Goal: Check status: Verify the current state of an ongoing process or item

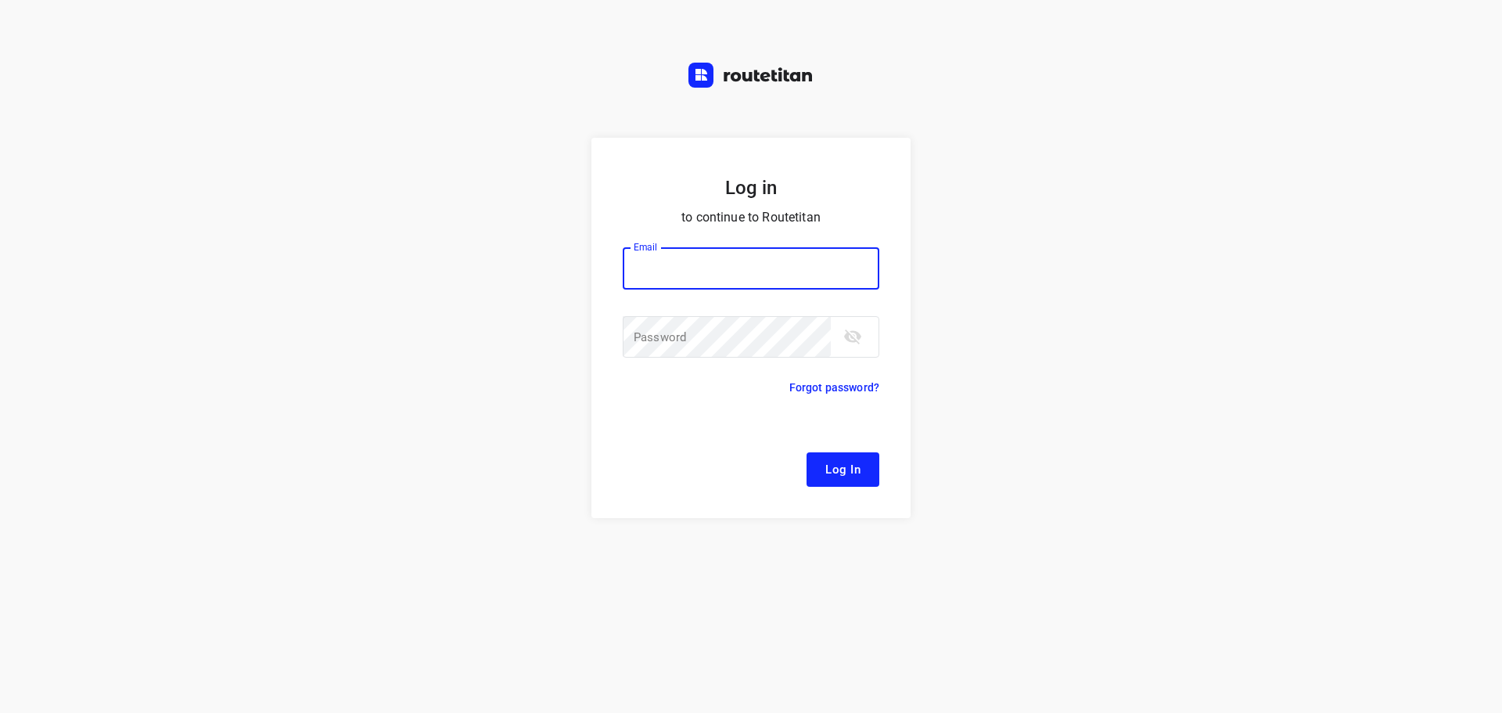
click at [705, 261] on input "email" at bounding box center [751, 268] width 257 height 42
type input "[EMAIL_ADDRESS][DOMAIN_NAME]"
click at [848, 477] on span "Log In" at bounding box center [842, 469] width 35 height 20
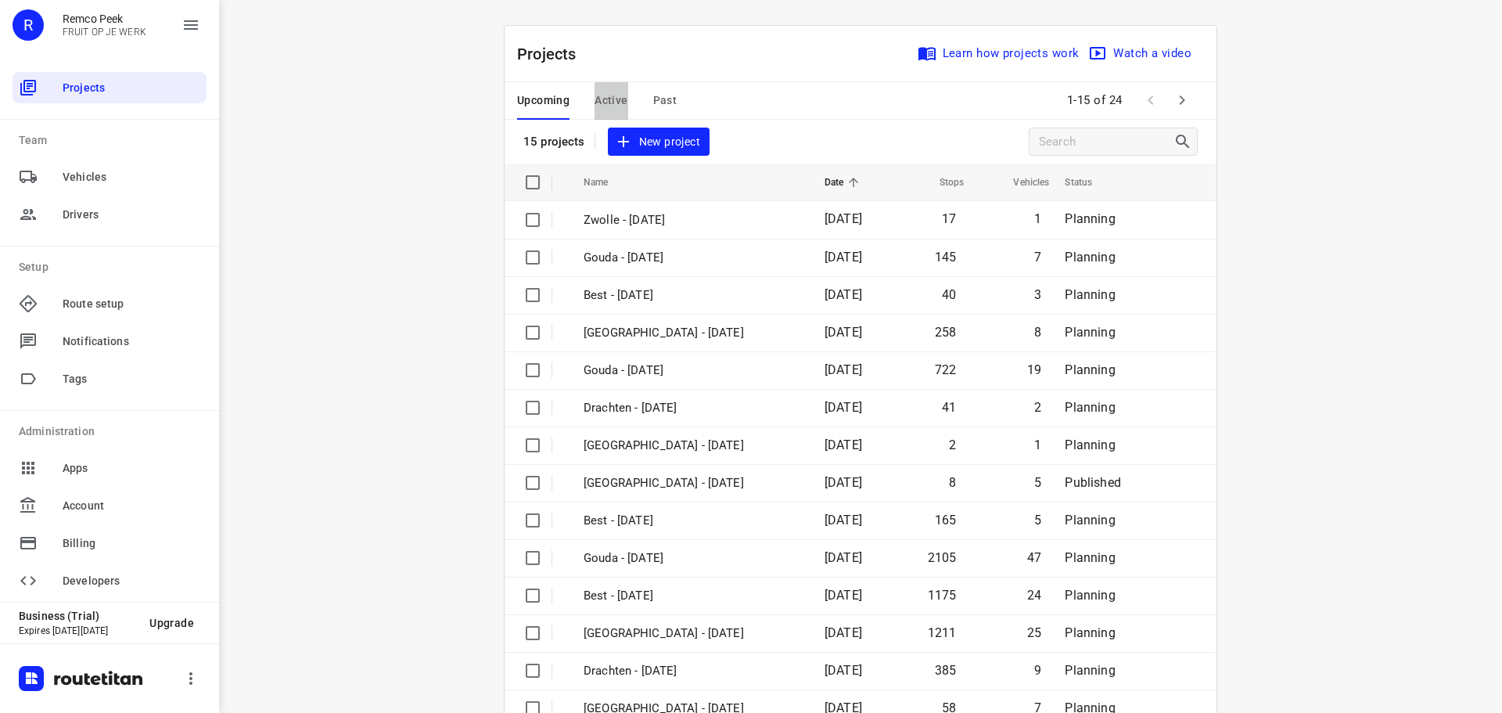
click at [603, 88] on button "Active" at bounding box center [611, 101] width 33 height 38
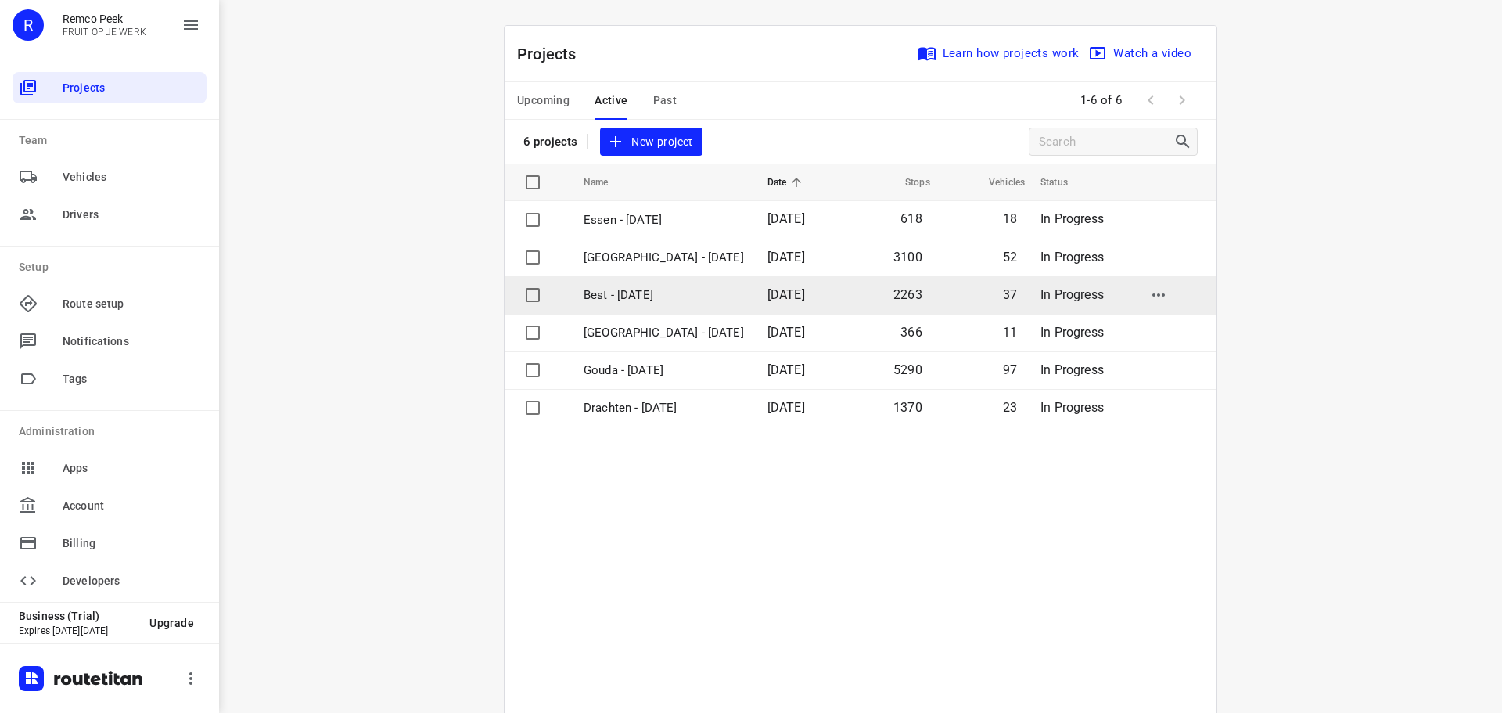
click at [642, 297] on p "Best - [DATE]" at bounding box center [664, 295] width 160 height 18
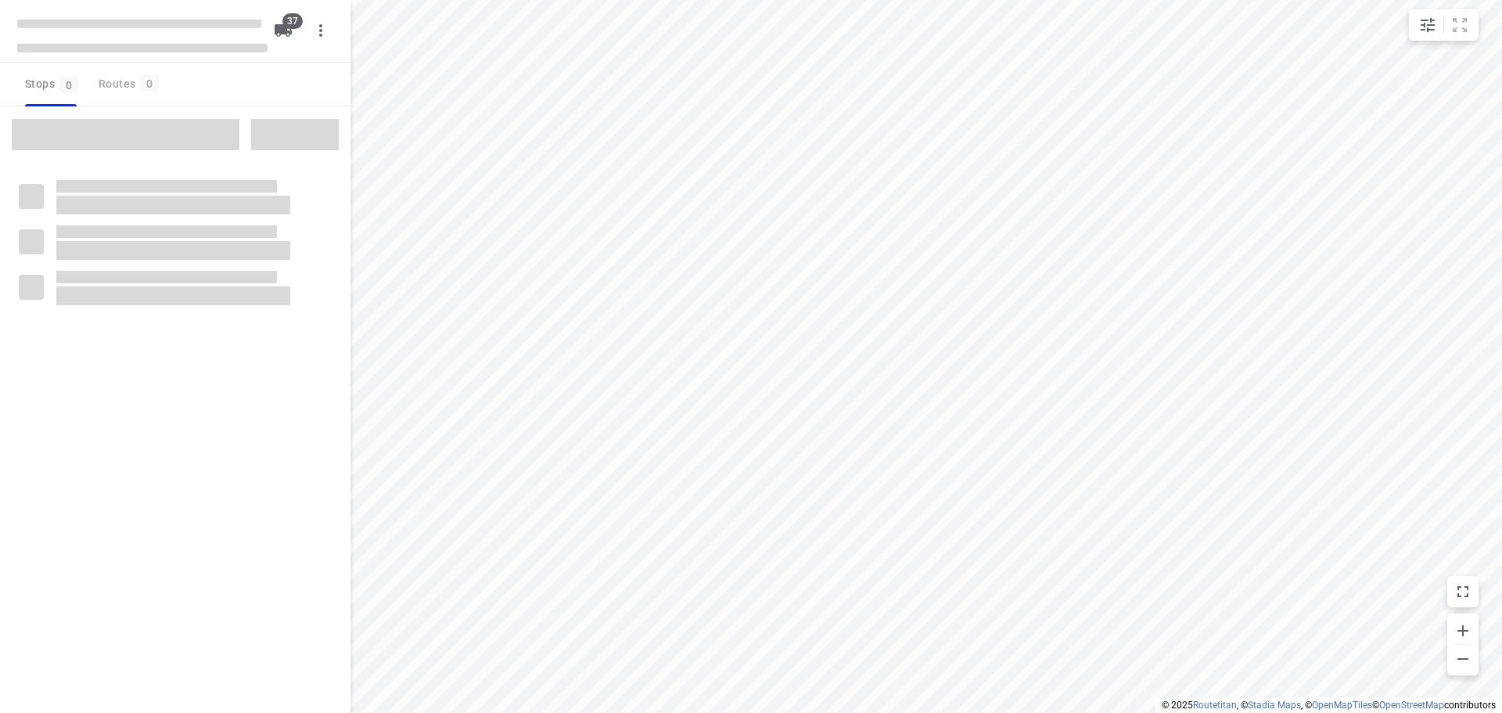
checkbox input "true"
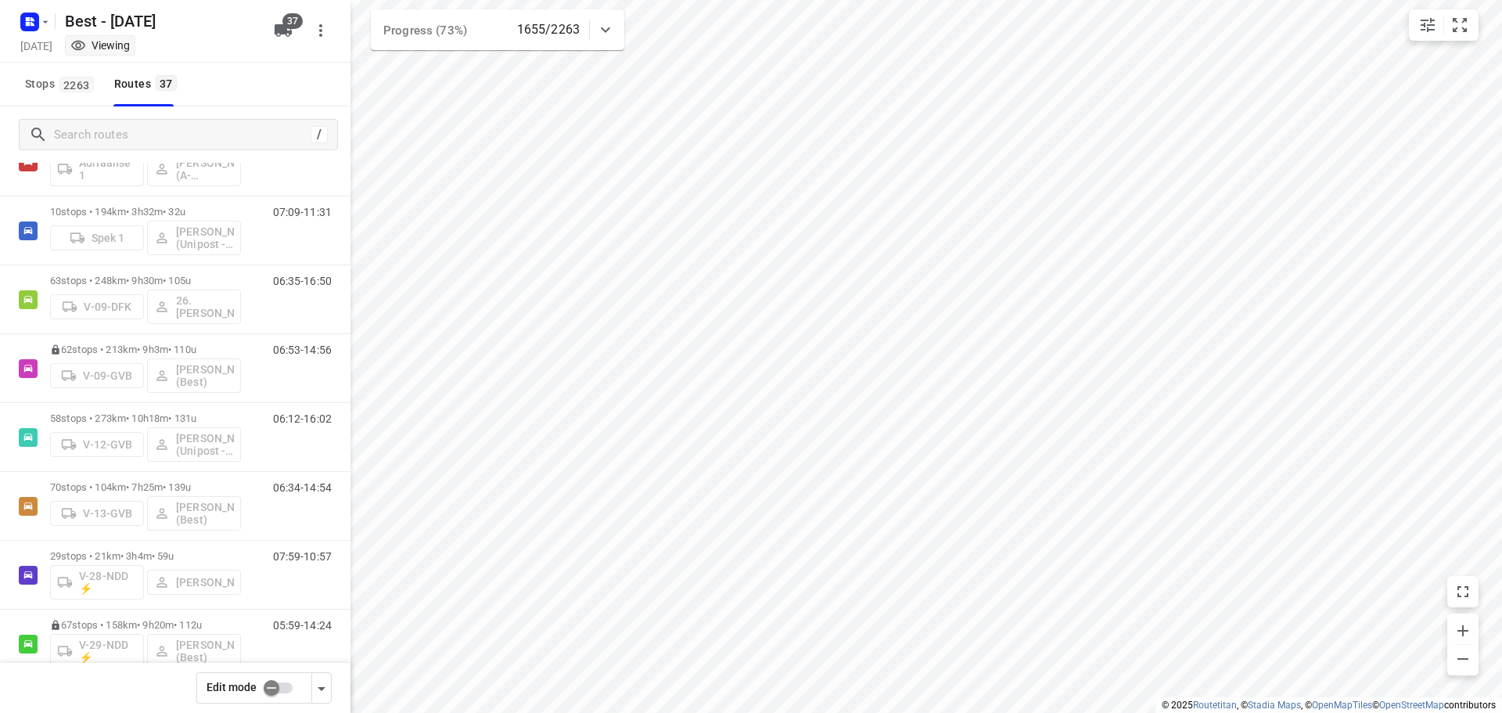
scroll to position [74, 0]
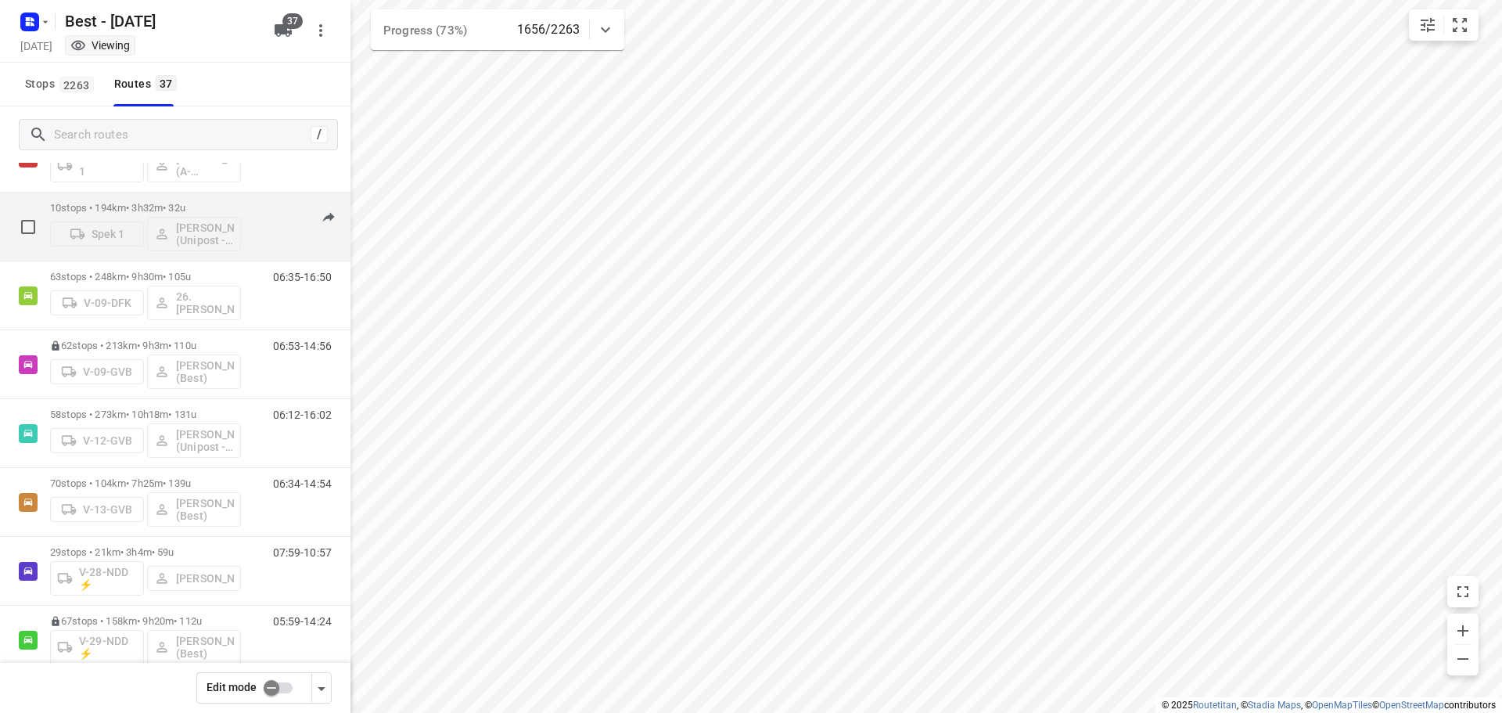
click at [195, 200] on div "10 stops • 194km • 3h32m • 32u Spek 1 [PERSON_NAME] (Unipost - Best - ZZP)" at bounding box center [145, 226] width 191 height 65
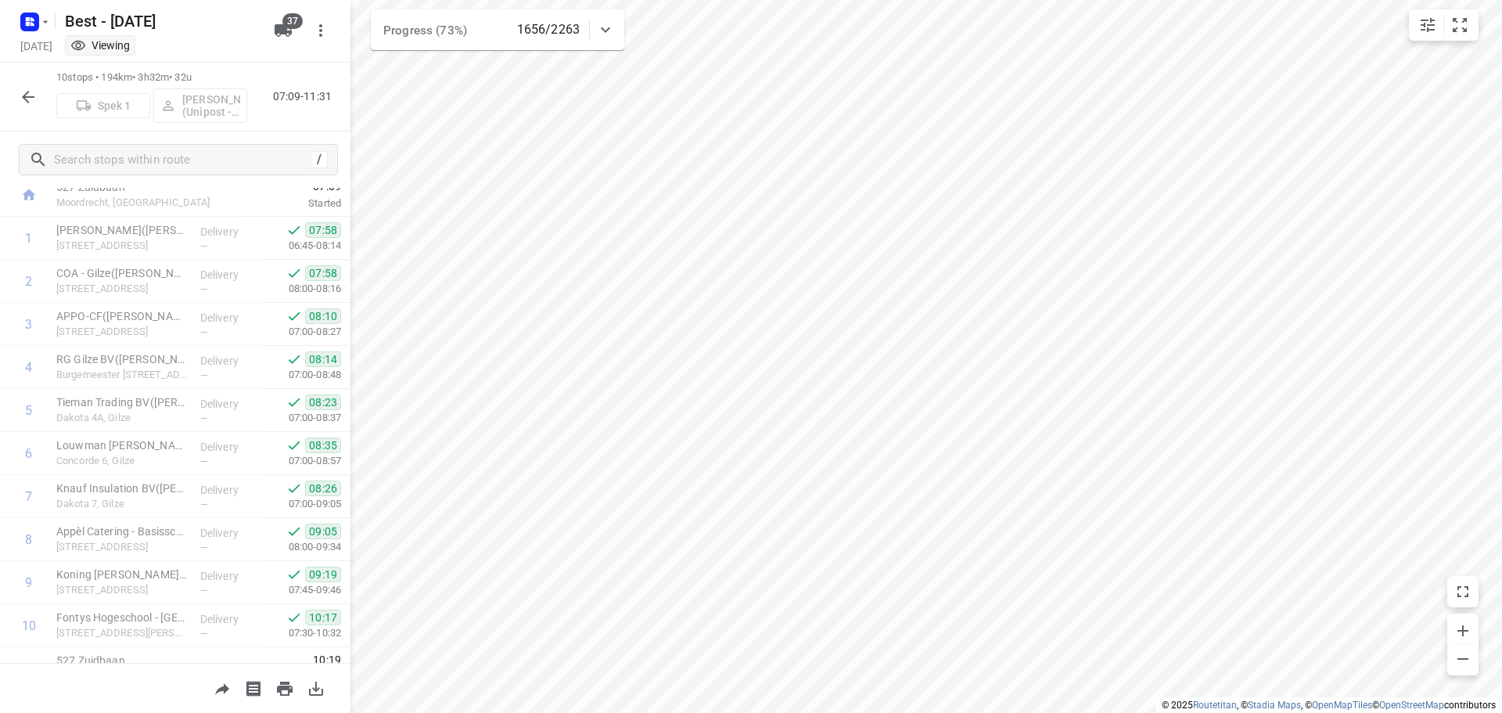
scroll to position [77, 0]
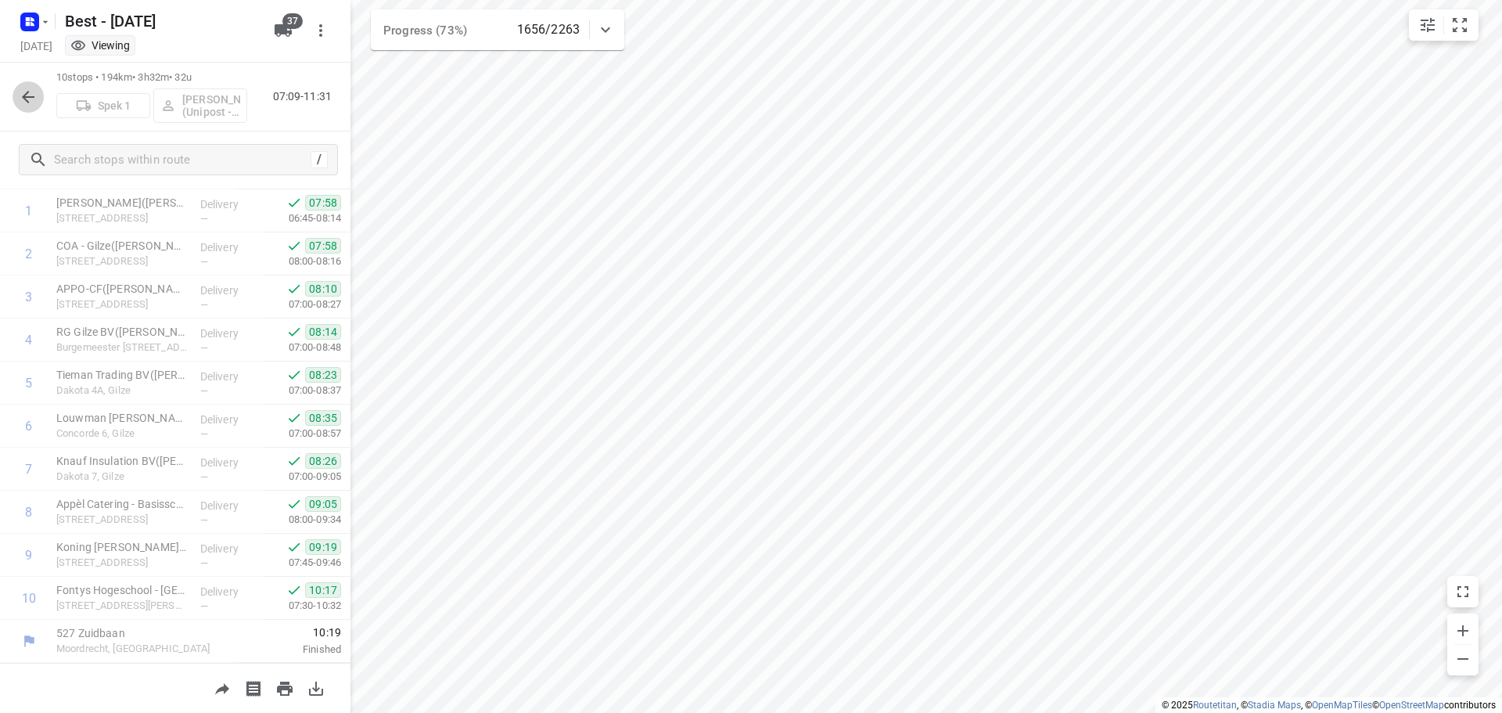
click at [35, 106] on button "button" at bounding box center [28, 96] width 31 height 31
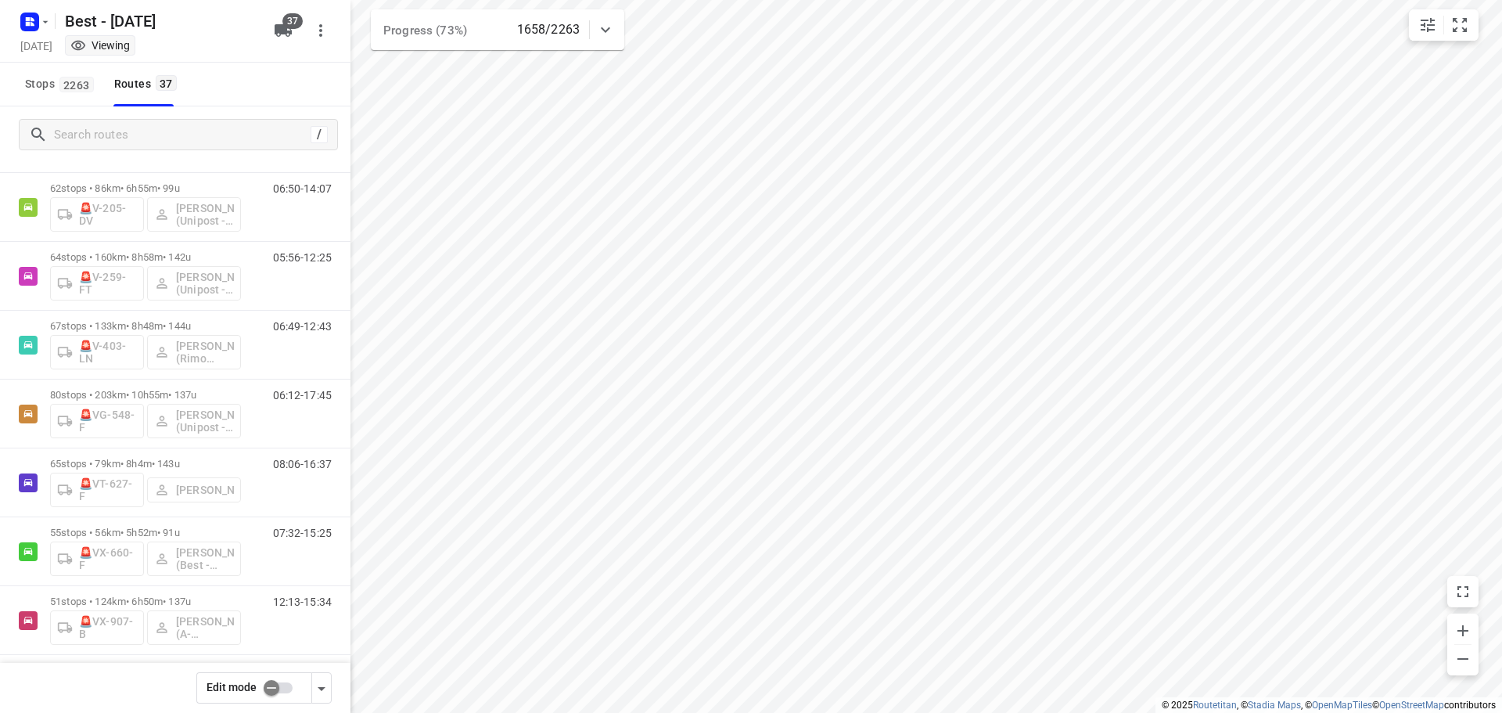
scroll to position [2098, 0]
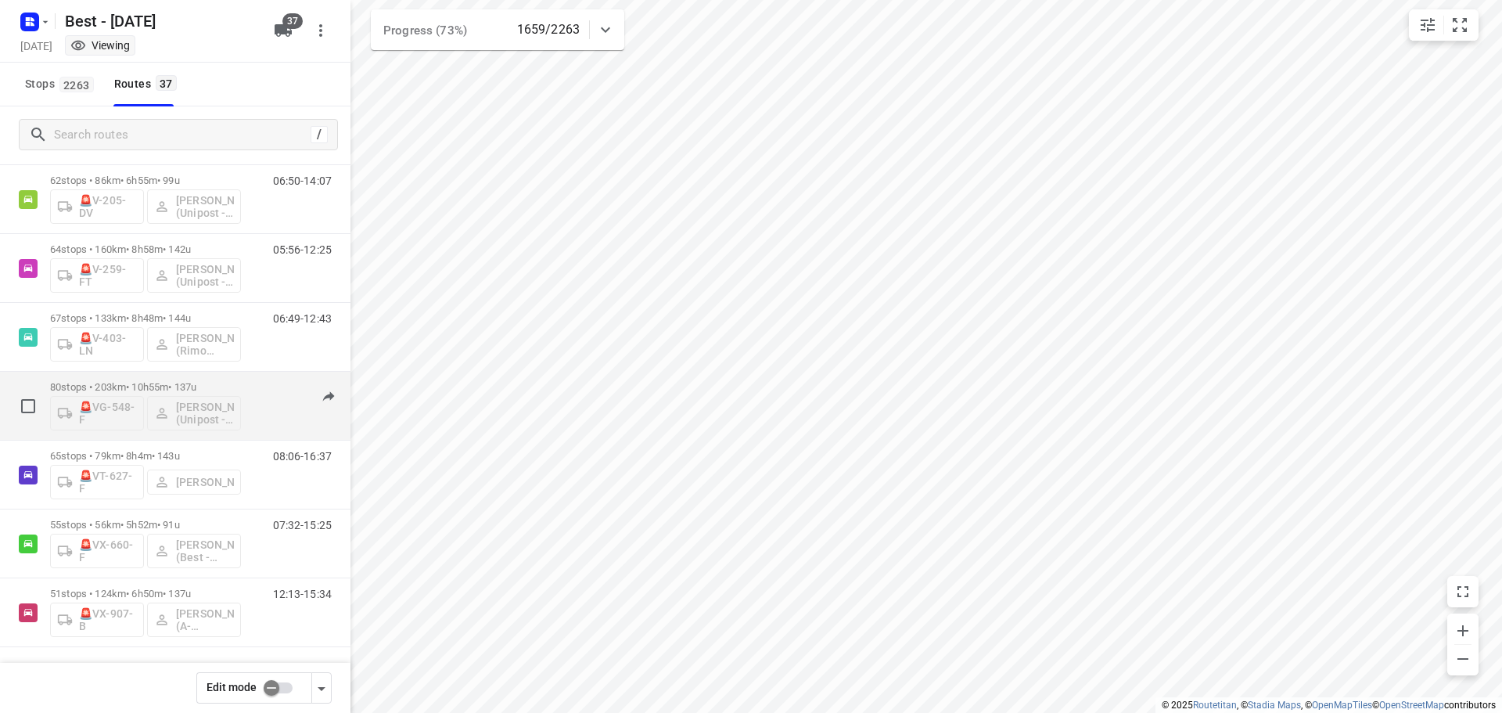
click at [158, 383] on p "80 stops • 203km • 10h55m • 137u" at bounding box center [145, 387] width 191 height 12
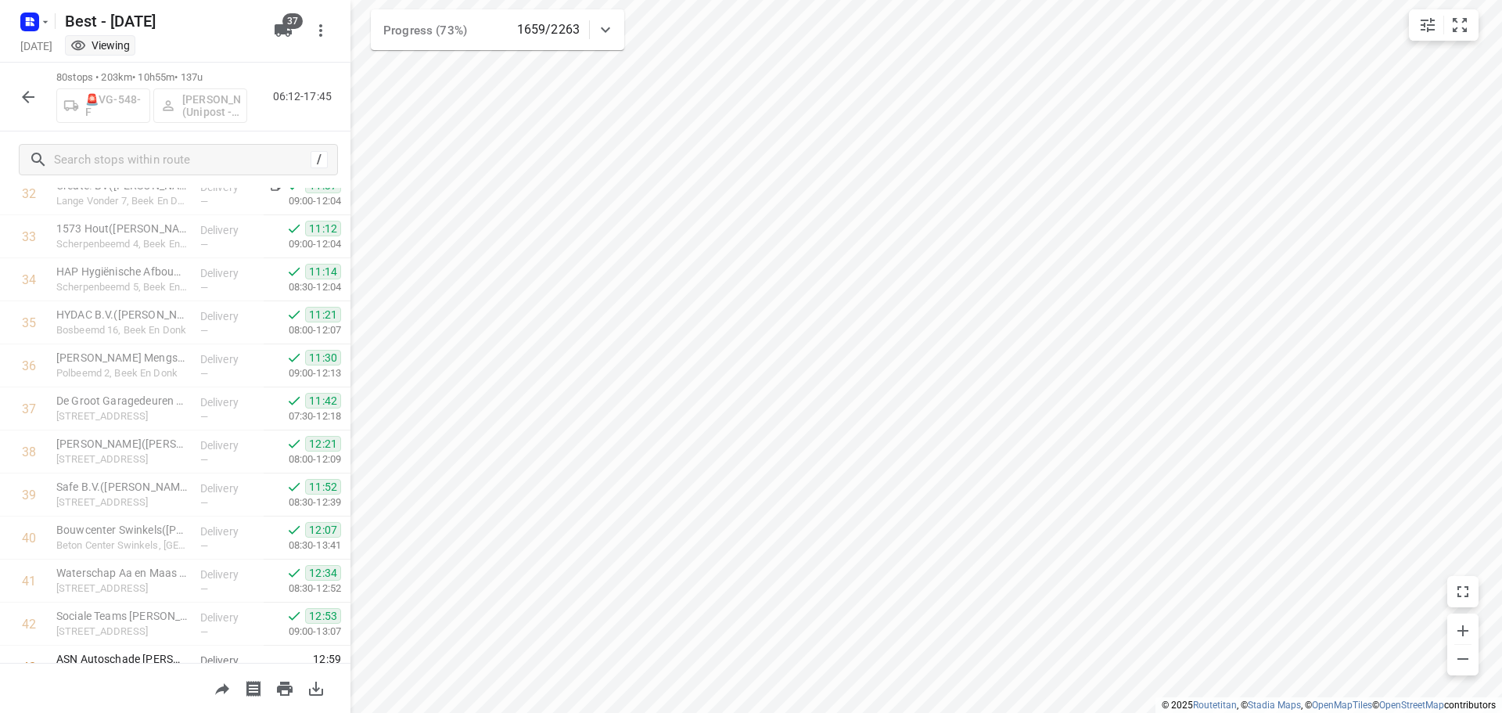
scroll to position [1584, 0]
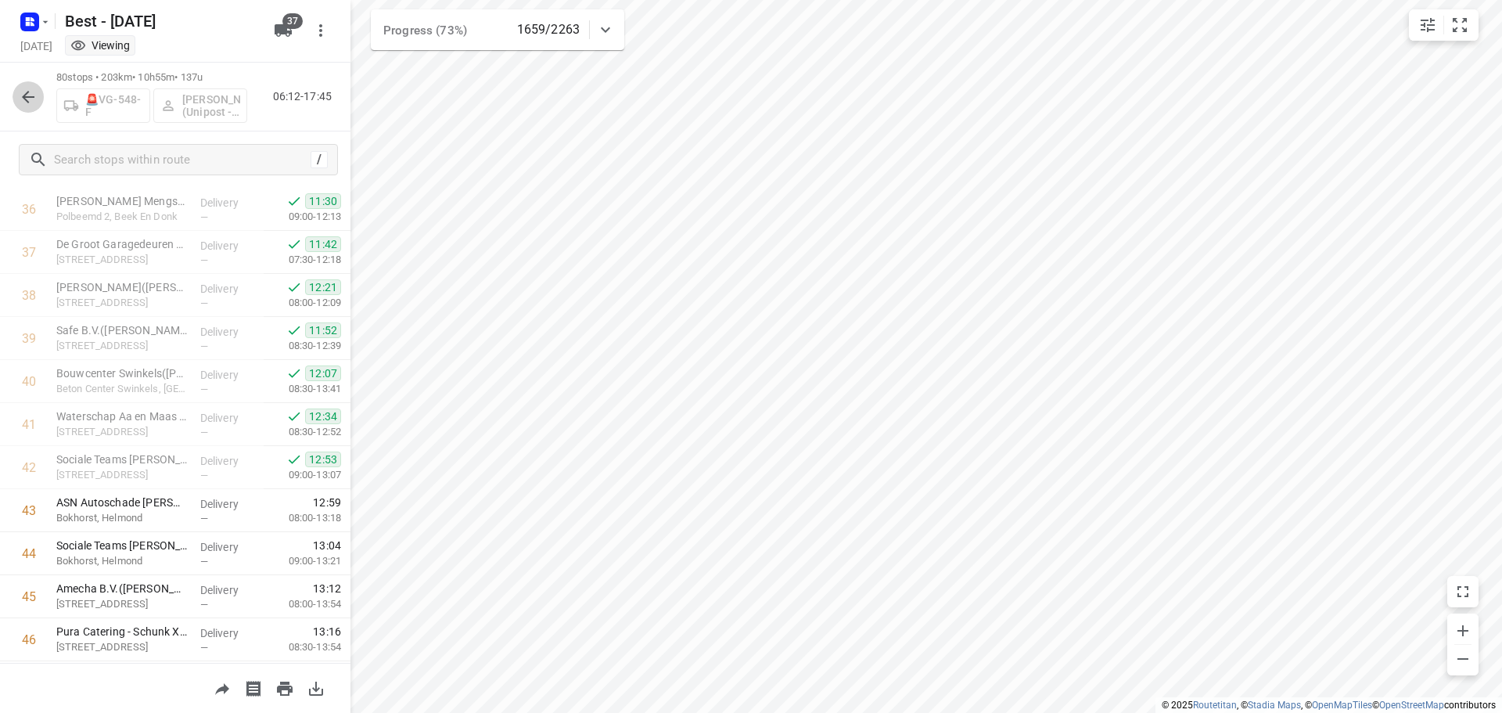
click at [16, 92] on button "button" at bounding box center [28, 96] width 31 height 31
